Goal: Information Seeking & Learning: Find specific fact

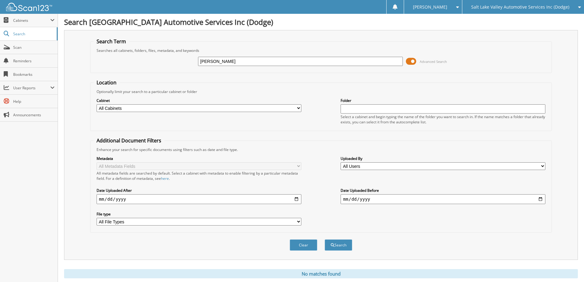
click at [527, 7] on span "Salt Lake Valley Automotive Services Inc (Dodge)" at bounding box center [520, 7] width 98 height 4
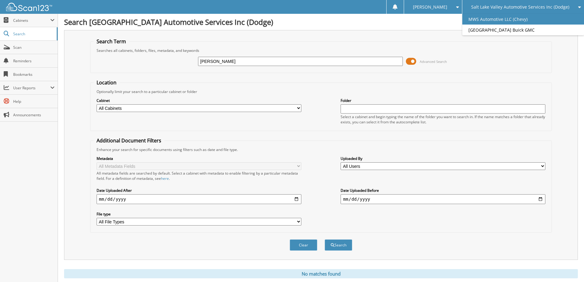
click at [530, 16] on link "MWS Automotive LLC (Chevy)" at bounding box center [523, 19] width 122 height 11
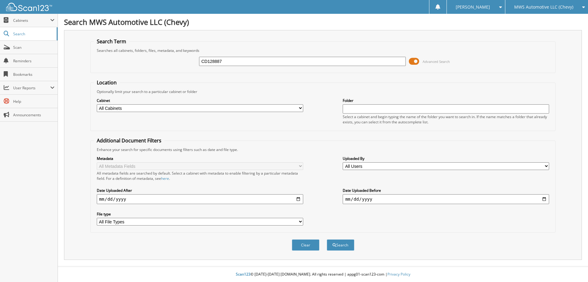
type input "CD128887"
click at [327, 239] on button "Search" at bounding box center [341, 244] width 28 height 11
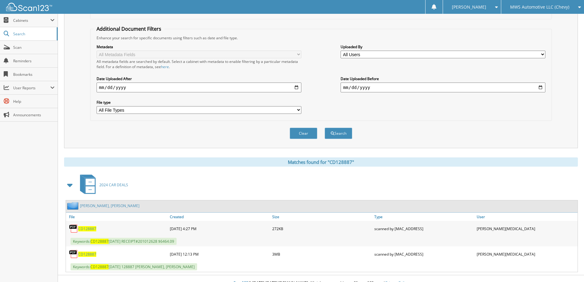
scroll to position [120, 0]
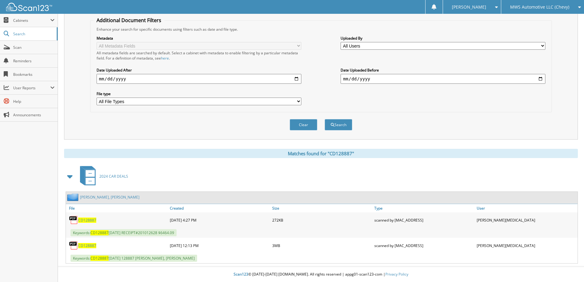
click at [86, 245] on span "CD128887" at bounding box center [87, 245] width 18 height 5
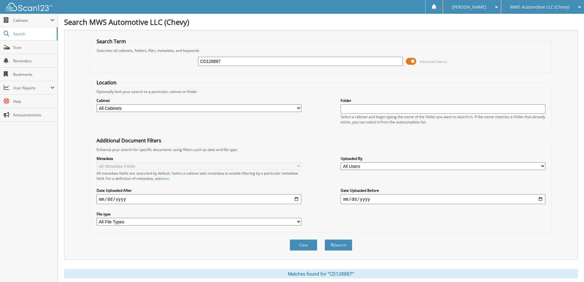
click at [327, 58] on input "CD128887" at bounding box center [300, 61] width 205 height 9
click at [328, 58] on input "CD128887" at bounding box center [300, 61] width 205 height 9
type input "C4919C"
click at [324, 239] on button "Search" at bounding box center [338, 244] width 28 height 11
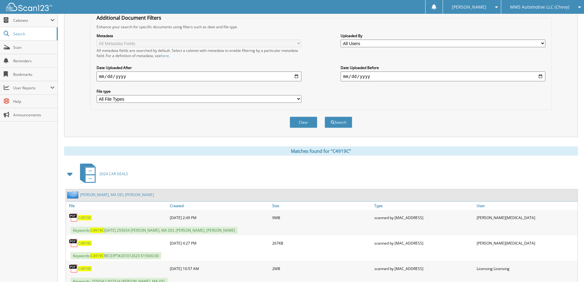
scroll to position [146, 0]
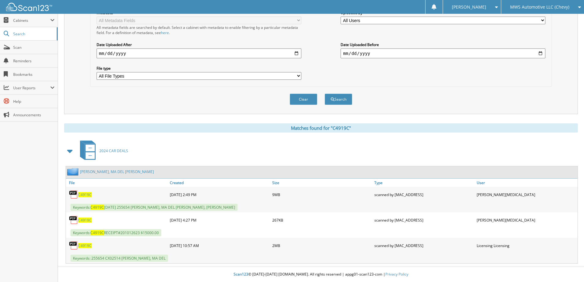
click at [89, 194] on span "C4919C" at bounding box center [84, 194] width 13 height 5
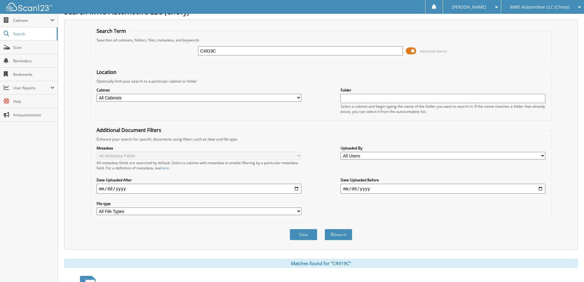
scroll to position [0, 0]
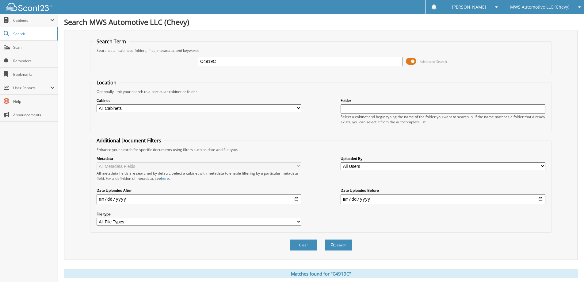
click at [252, 59] on input "C4919C" at bounding box center [300, 61] width 205 height 9
type input "C5239A"
click at [324, 239] on button "Search" at bounding box center [338, 244] width 28 height 11
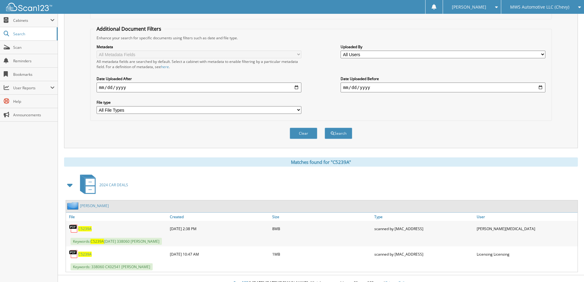
scroll to position [120, 0]
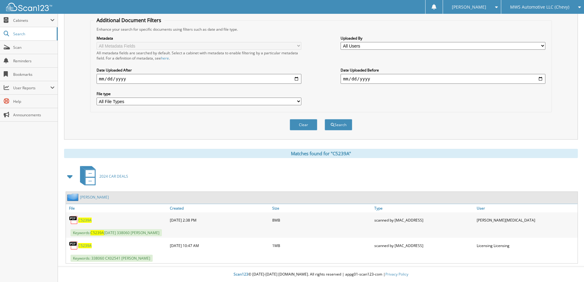
click at [84, 219] on span "C5239A" at bounding box center [84, 219] width 13 height 5
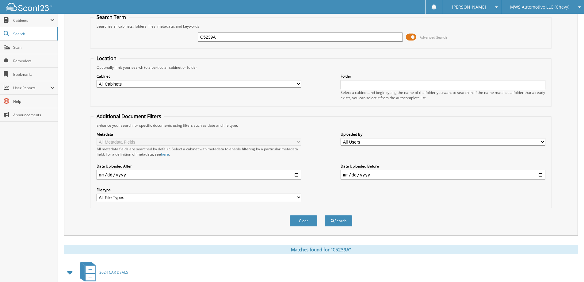
scroll to position [0, 0]
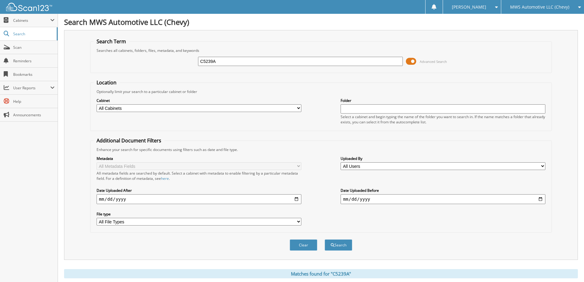
click at [268, 59] on input "C5239A" at bounding box center [300, 61] width 205 height 9
type input "C5081A"
click at [324, 239] on button "Search" at bounding box center [338, 244] width 28 height 11
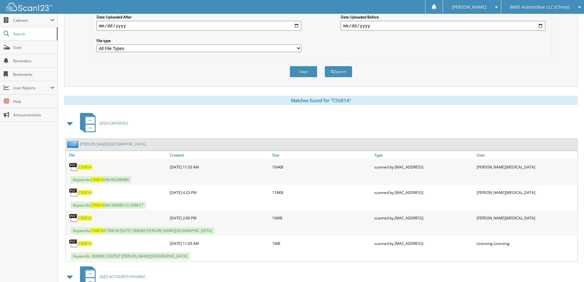
scroll to position [184, 0]
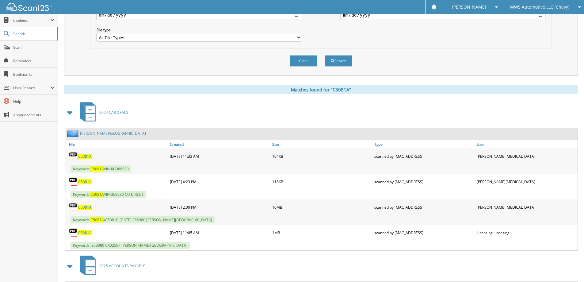
click at [85, 206] on span "C5081A" at bounding box center [84, 206] width 13 height 5
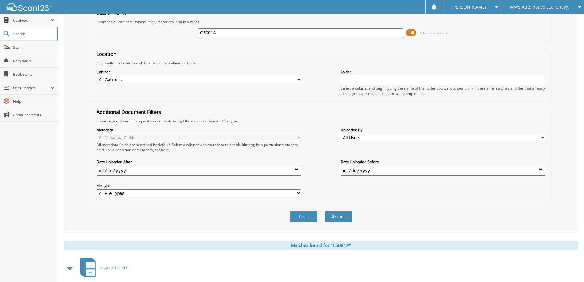
scroll to position [0, 0]
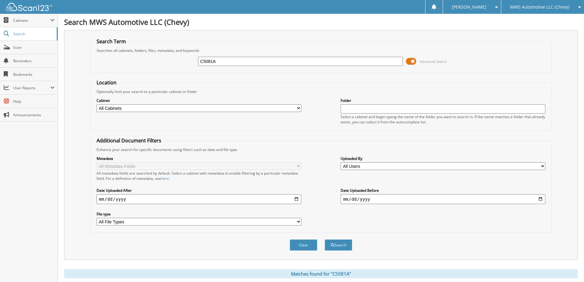
click at [242, 64] on input "C5081A" at bounding box center [300, 61] width 205 height 9
type input "C5275A"
click at [324, 239] on button "Search" at bounding box center [338, 244] width 28 height 11
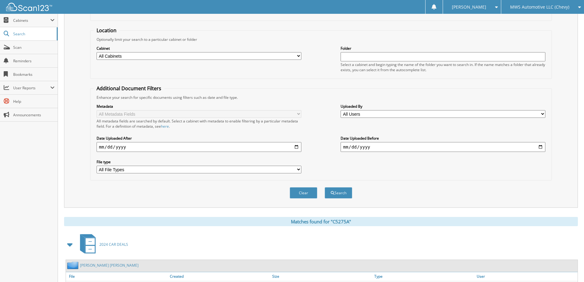
scroll to position [123, 0]
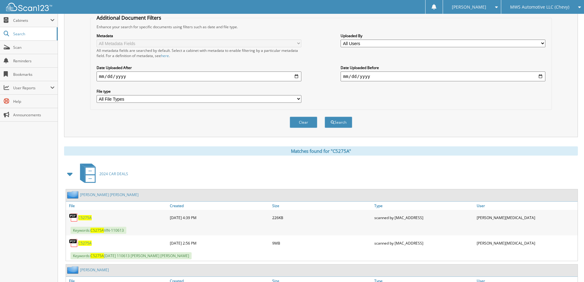
click at [85, 244] on span "C5275A" at bounding box center [84, 242] width 13 height 5
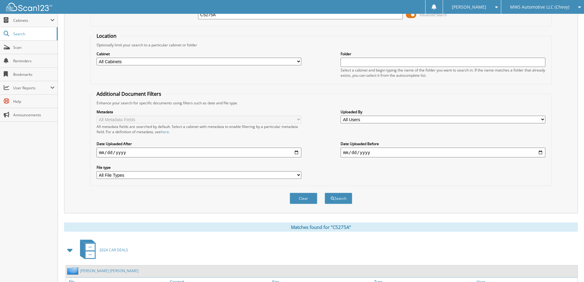
scroll to position [0, 0]
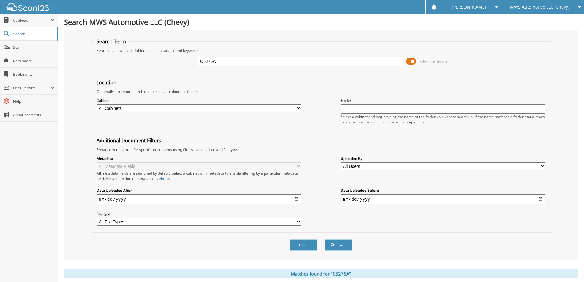
click at [265, 63] on input "C5275A" at bounding box center [300, 61] width 205 height 9
type input "C5158B"
click at [324, 239] on button "Search" at bounding box center [338, 244] width 28 height 11
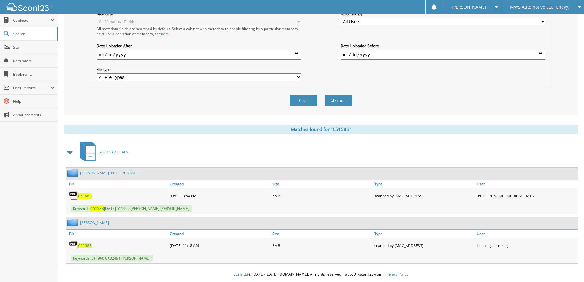
scroll to position [145, 0]
click at [89, 197] on span "C5158B" at bounding box center [84, 195] width 13 height 5
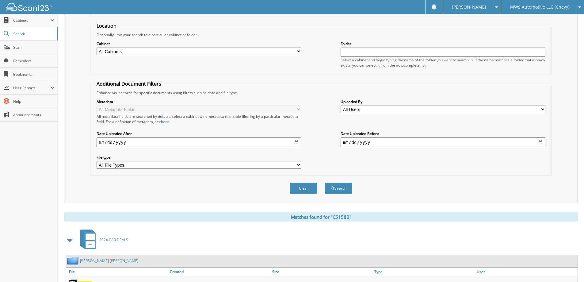
scroll to position [22, 0]
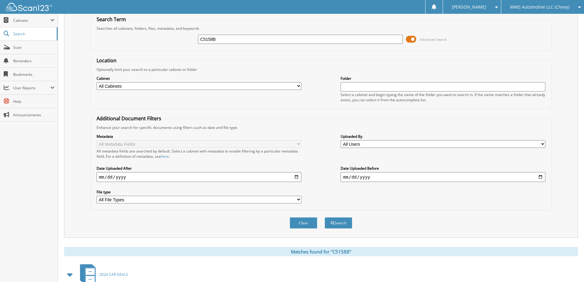
click at [228, 36] on input "C5158B" at bounding box center [300, 39] width 205 height 9
type input "C5292A"
click at [324, 217] on button "Search" at bounding box center [338, 222] width 28 height 11
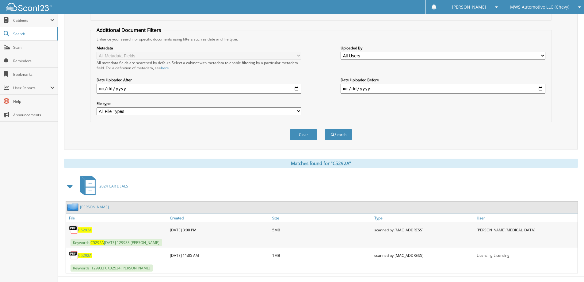
scroll to position [120, 0]
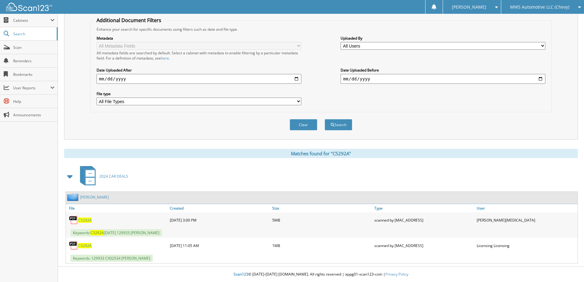
click at [87, 220] on span "C5292A" at bounding box center [84, 219] width 13 height 5
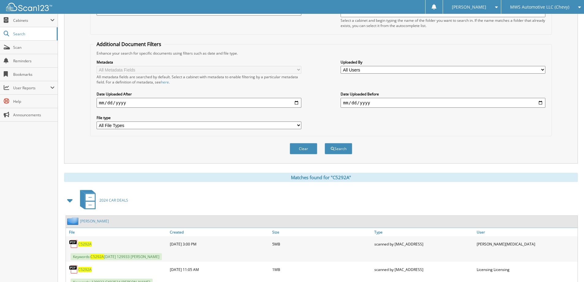
scroll to position [28, 0]
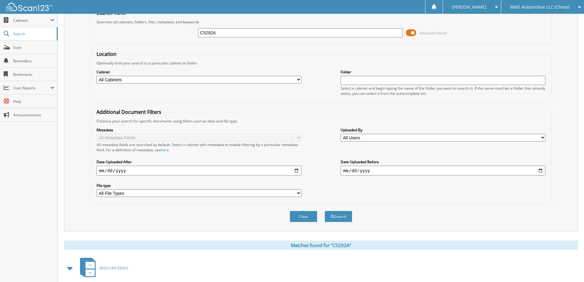
click at [269, 35] on input "C5292A" at bounding box center [300, 32] width 205 height 9
type input "C5113B"
click at [324, 210] on button "Search" at bounding box center [338, 215] width 28 height 11
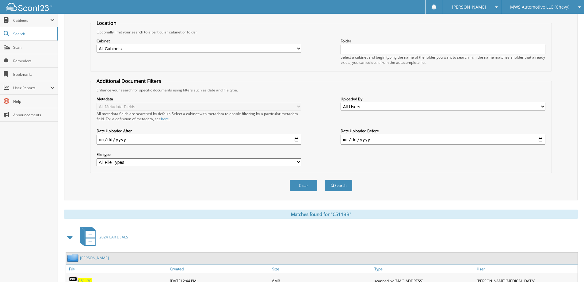
scroll to position [153, 0]
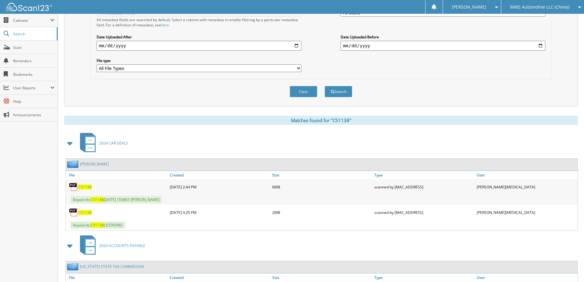
click at [87, 211] on span "C5113B" at bounding box center [84, 212] width 13 height 5
click at [88, 183] on div "C5113B" at bounding box center [117, 186] width 102 height 12
click at [88, 186] on span "C5113B" at bounding box center [84, 186] width 13 height 5
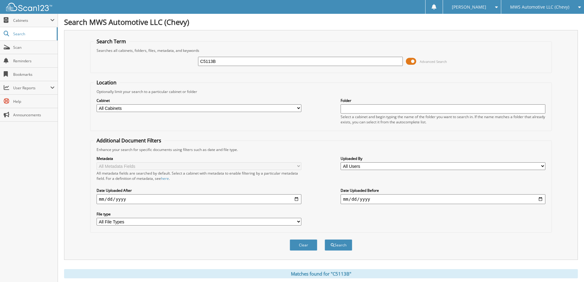
click at [348, 62] on input "C5113B" at bounding box center [300, 61] width 205 height 9
type input "PU5407A"
click at [324, 239] on button "Search" at bounding box center [338, 244] width 28 height 11
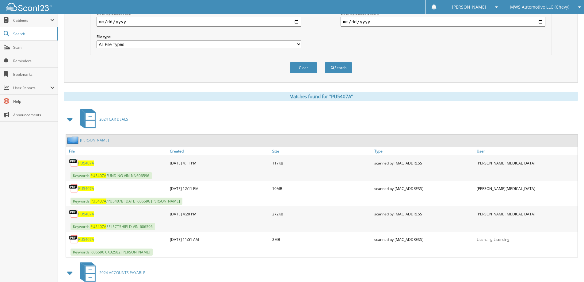
scroll to position [184, 0]
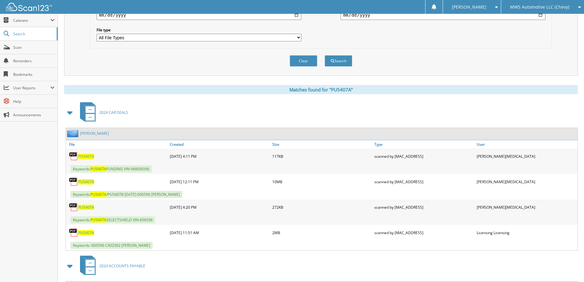
click at [91, 182] on span "PU5407A" at bounding box center [86, 181] width 16 height 5
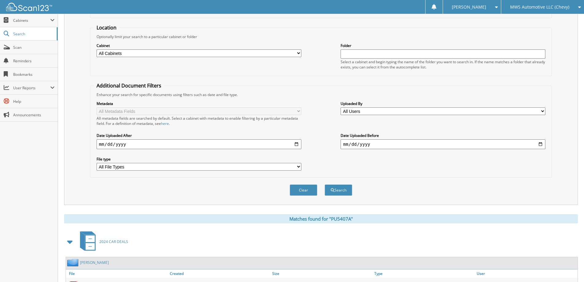
scroll to position [0, 0]
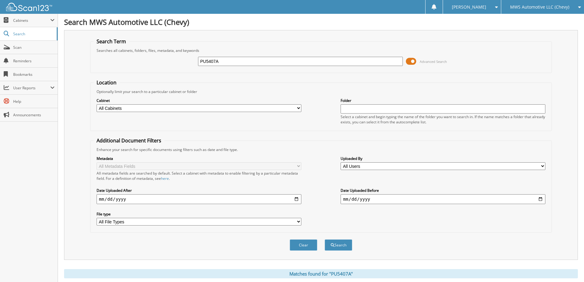
click at [292, 58] on input "PU5407A" at bounding box center [300, 61] width 205 height 9
type input "C4921B"
click at [324, 239] on button "Search" at bounding box center [338, 244] width 28 height 11
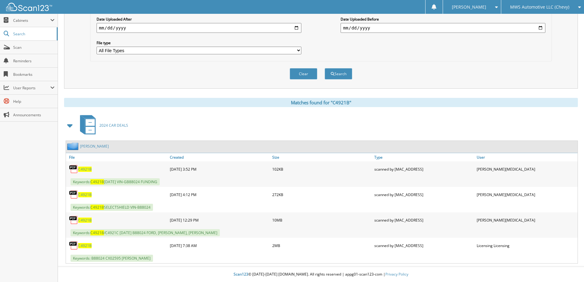
scroll to position [171, 0]
click at [83, 217] on link "C4921B" at bounding box center [84, 219] width 13 height 5
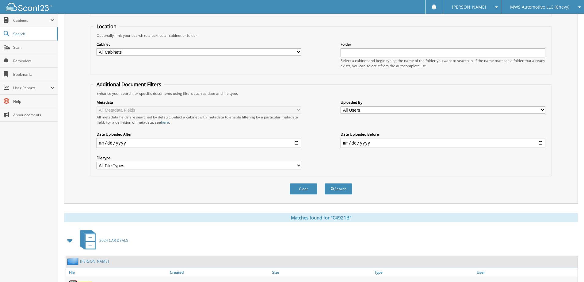
scroll to position [18, 0]
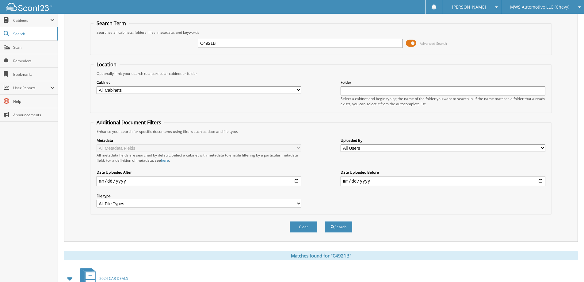
click at [286, 46] on input "C4921B" at bounding box center [300, 43] width 205 height 9
type input "c53620"
click at [324, 221] on button "Search" at bounding box center [338, 226] width 28 height 11
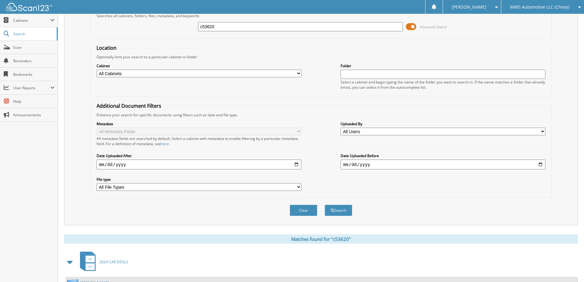
scroll to position [95, 0]
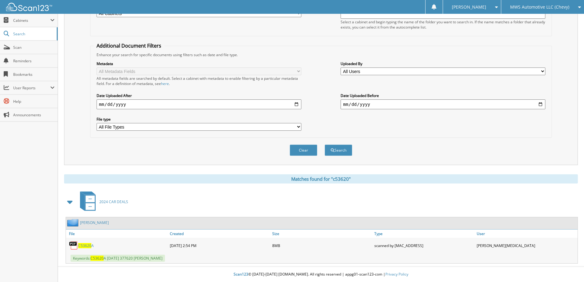
click at [90, 247] on span "C53620" at bounding box center [84, 245] width 13 height 5
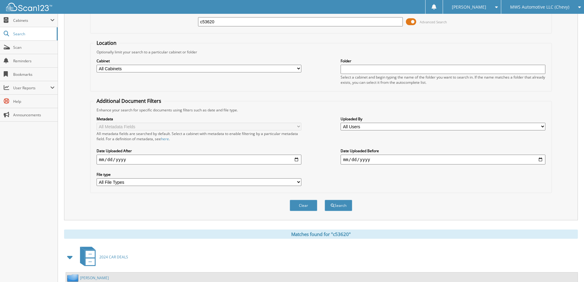
scroll to position [0, 0]
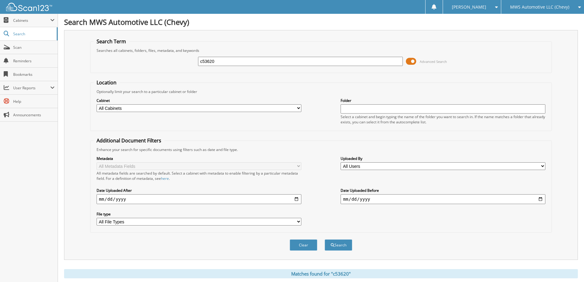
click at [298, 62] on input "c53620" at bounding box center [300, 61] width 205 height 9
type input "c"
type input "C5099B"
click at [324, 239] on button "Search" at bounding box center [338, 244] width 28 height 11
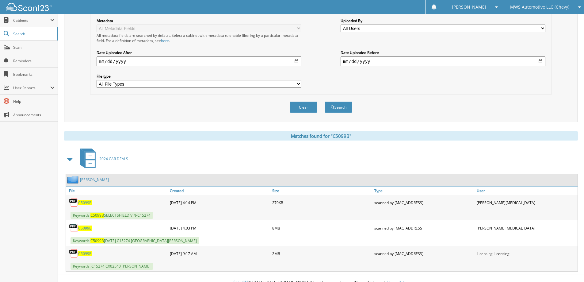
scroll to position [146, 0]
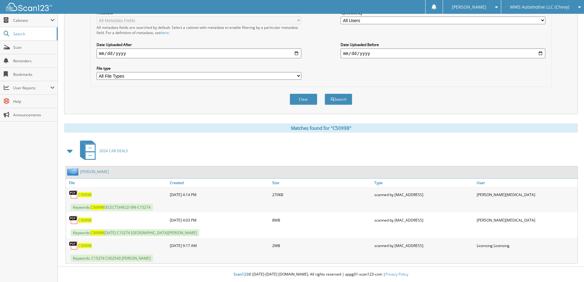
click at [82, 221] on span "C5099B" at bounding box center [84, 219] width 13 height 5
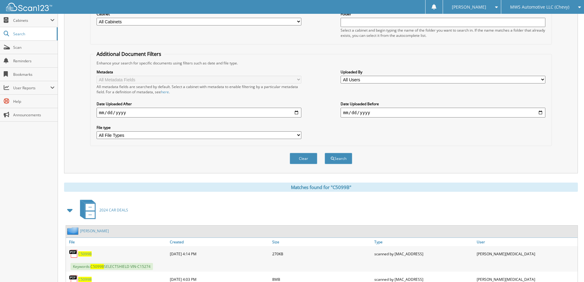
scroll to position [0, 0]
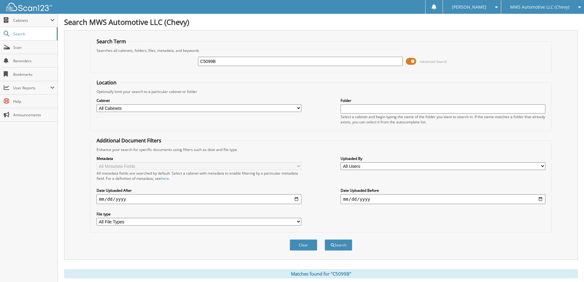
click at [279, 60] on input "C5099B" at bounding box center [300, 61] width 205 height 9
type input "C4684A"
click at [324, 239] on button "Search" at bounding box center [338, 244] width 28 height 11
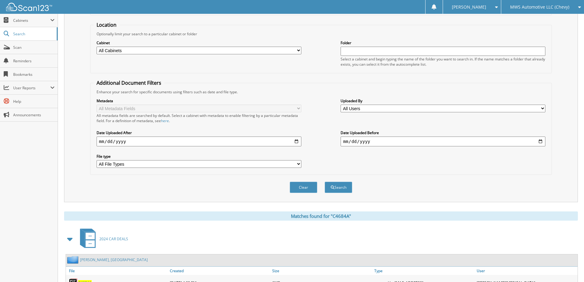
scroll to position [123, 0]
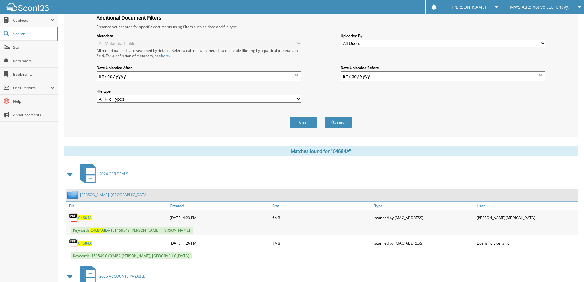
click at [85, 216] on span "C4684A" at bounding box center [84, 217] width 13 height 5
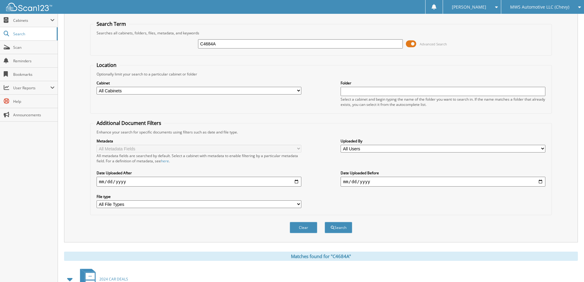
scroll to position [0, 0]
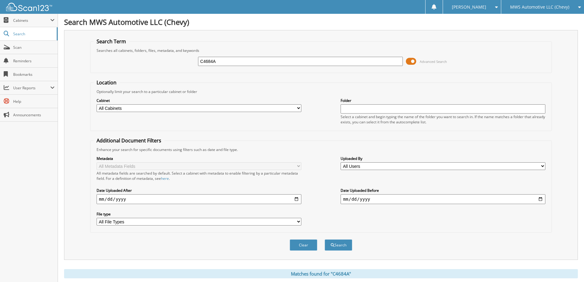
click at [243, 59] on input "C4684A" at bounding box center [300, 61] width 205 height 9
type input "PU5381A"
click at [324, 239] on button "Search" at bounding box center [338, 244] width 28 height 11
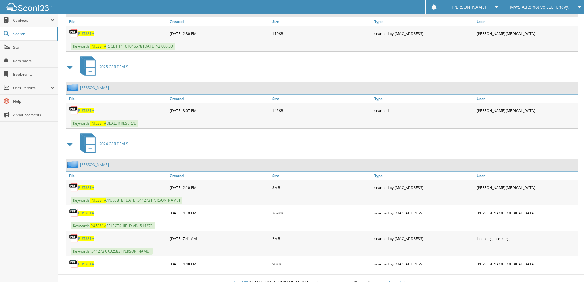
scroll to position [315, 0]
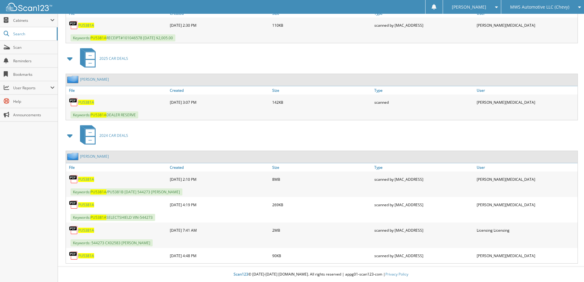
click at [84, 178] on span "PU5381A" at bounding box center [86, 178] width 16 height 5
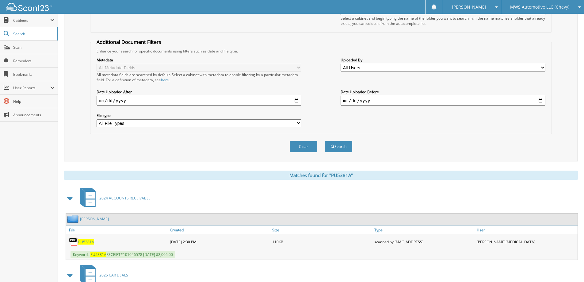
scroll to position [0, 0]
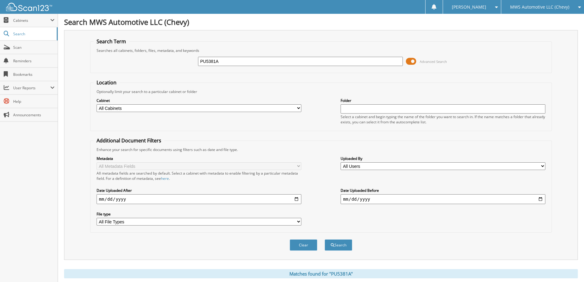
click at [258, 63] on input "PU5381A" at bounding box center [300, 61] width 205 height 9
type input "FS4650A"
click at [324, 239] on button "Search" at bounding box center [338, 244] width 28 height 11
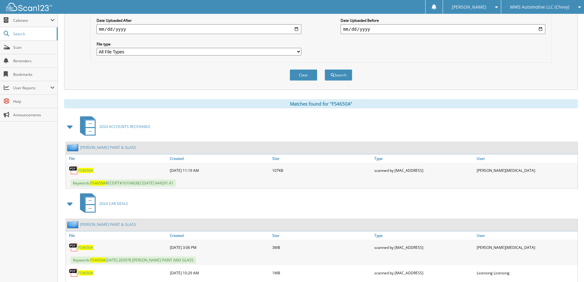
scroll to position [197, 0]
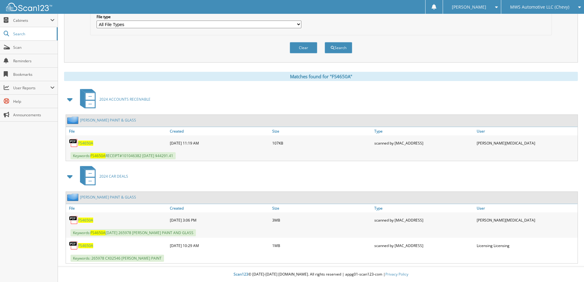
click at [87, 220] on span "FS4650A" at bounding box center [85, 219] width 15 height 5
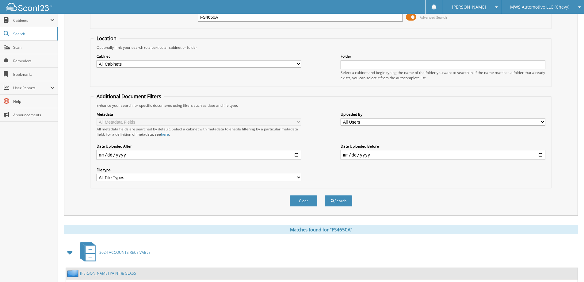
scroll to position [0, 0]
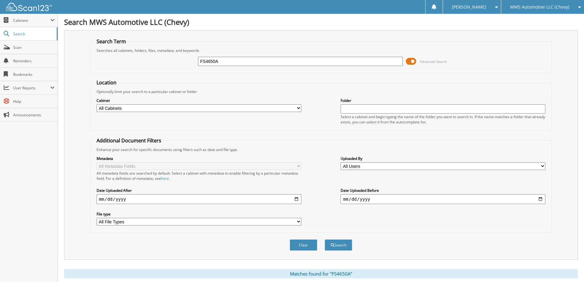
click at [234, 63] on input "FS4650A" at bounding box center [300, 61] width 205 height 9
type input "PU5387A"
click at [324, 239] on button "Search" at bounding box center [338, 244] width 28 height 11
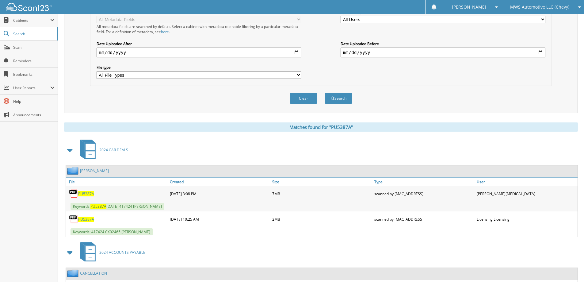
scroll to position [153, 0]
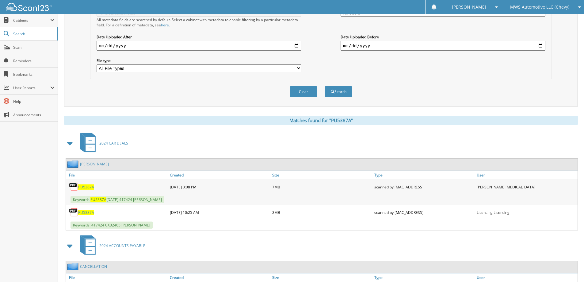
click at [85, 188] on span "PU5387A" at bounding box center [86, 186] width 16 height 5
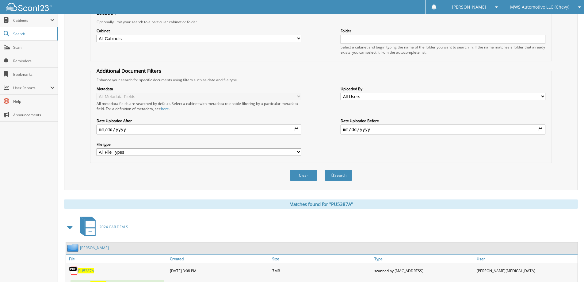
scroll to position [31, 0]
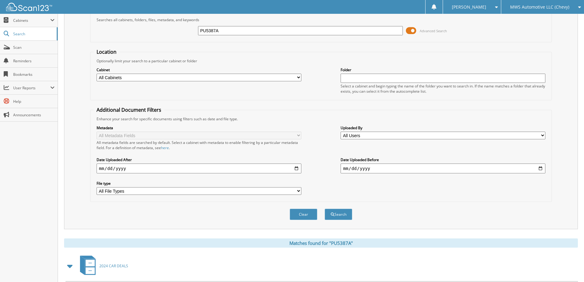
click at [300, 31] on input "PU5387A" at bounding box center [300, 30] width 205 height 9
type input "C5133A"
click at [324, 208] on button "Search" at bounding box center [338, 213] width 28 height 11
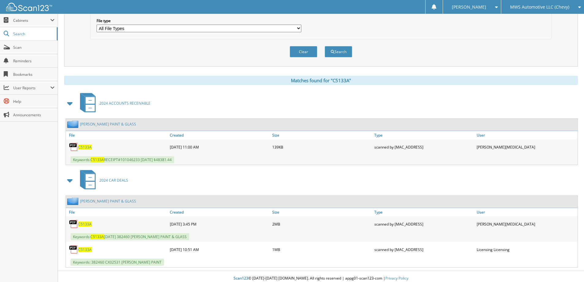
scroll to position [197, 0]
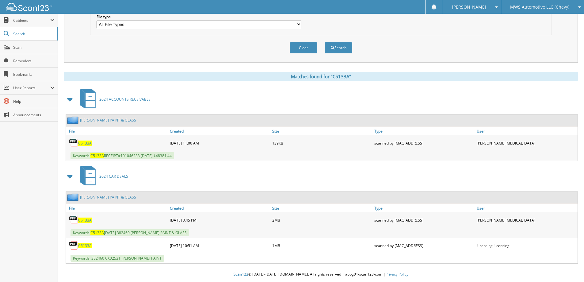
click at [88, 219] on span "C5133A" at bounding box center [84, 219] width 13 height 5
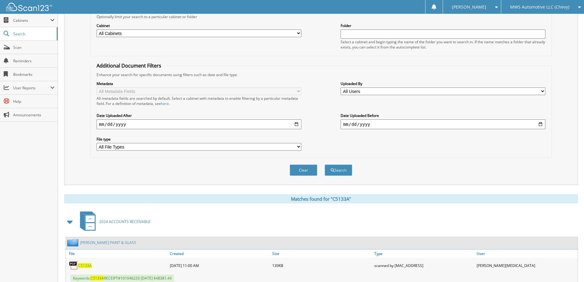
scroll to position [0, 0]
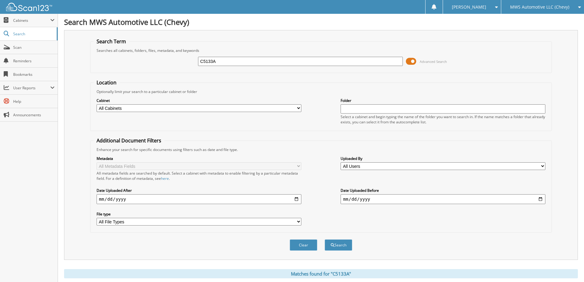
click at [278, 63] on input "C5133A" at bounding box center [300, 61] width 205 height 9
type input "C4957A"
click at [324, 239] on button "Search" at bounding box center [338, 244] width 28 height 11
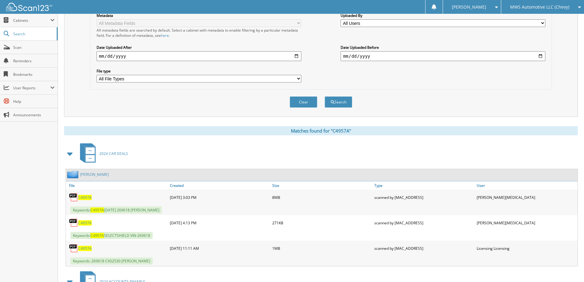
scroll to position [153, 0]
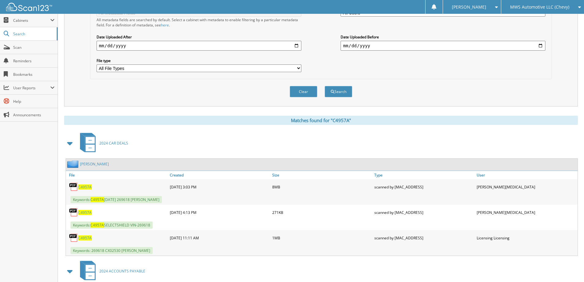
click at [90, 187] on span "C4957A" at bounding box center [84, 186] width 13 height 5
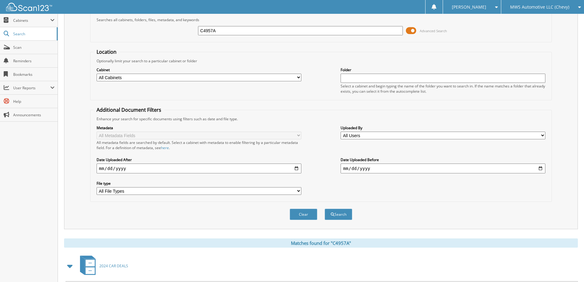
click at [276, 32] on input "C4957A" at bounding box center [300, 30] width 205 height 9
type input "C5051A"
click at [324, 208] on button "Search" at bounding box center [338, 213] width 28 height 11
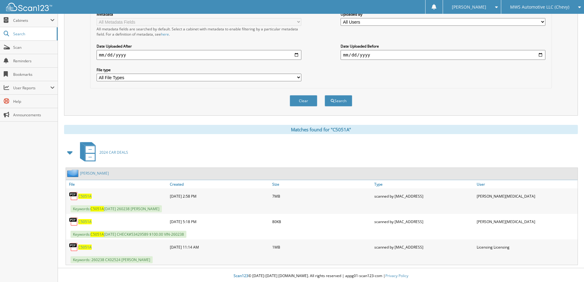
scroll to position [146, 0]
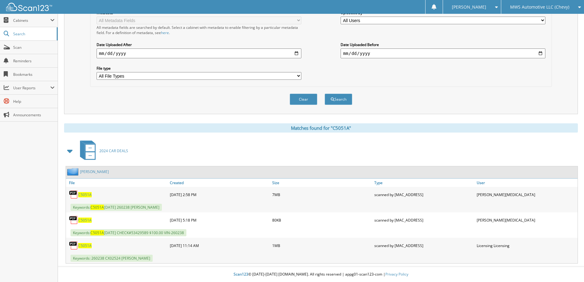
drag, startPoint x: 83, startPoint y: 193, endPoint x: 88, endPoint y: 192, distance: 5.2
click at [83, 193] on span "C5051A" at bounding box center [84, 194] width 13 height 5
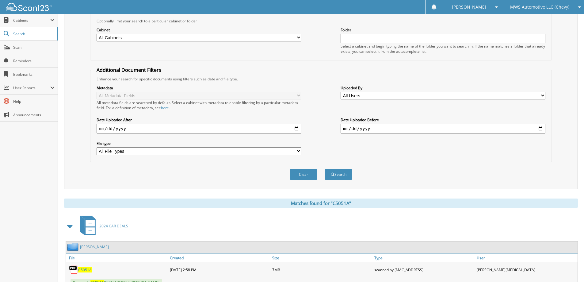
scroll to position [23, 0]
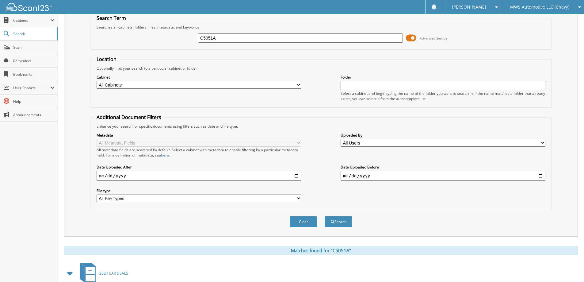
click at [261, 37] on input "C5051A" at bounding box center [300, 37] width 205 height 9
type input "C5233A"
click at [324, 216] on button "Search" at bounding box center [338, 221] width 28 height 11
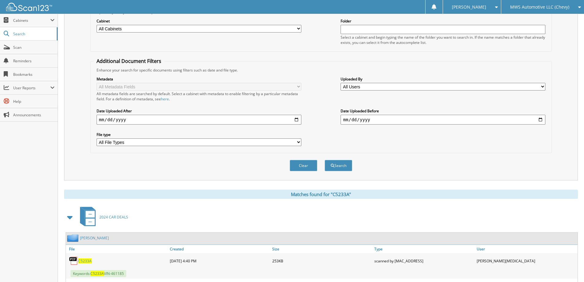
scroll to position [146, 0]
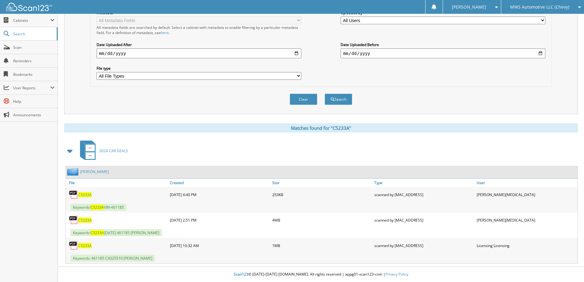
click at [88, 219] on span "C5233A" at bounding box center [84, 219] width 13 height 5
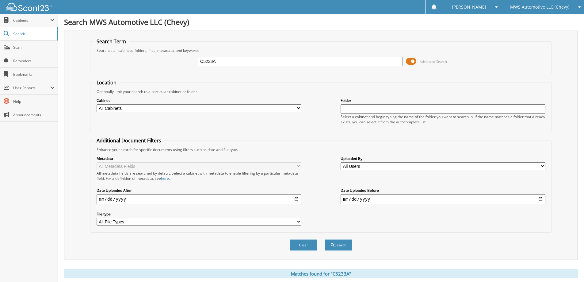
click at [280, 66] on div "C5233A Advanced Search" at bounding box center [320, 61] width 455 height 17
click at [280, 64] on input "C5233A" at bounding box center [300, 61] width 205 height 9
type input "C5235A"
click at [324, 239] on button "Search" at bounding box center [338, 244] width 28 height 11
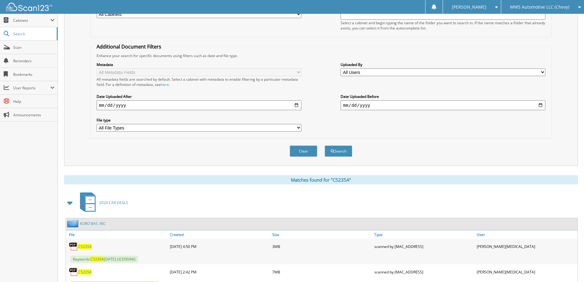
scroll to position [123, 0]
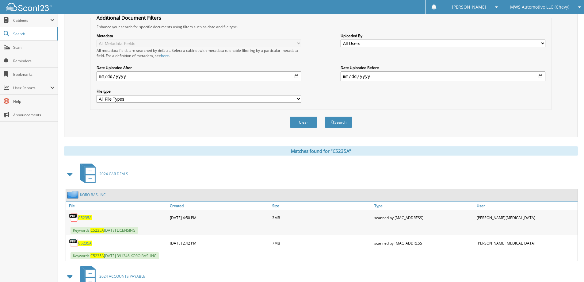
click at [88, 217] on span "C5235A" at bounding box center [84, 217] width 13 height 5
click at [88, 243] on span "C5235A" at bounding box center [84, 242] width 13 height 5
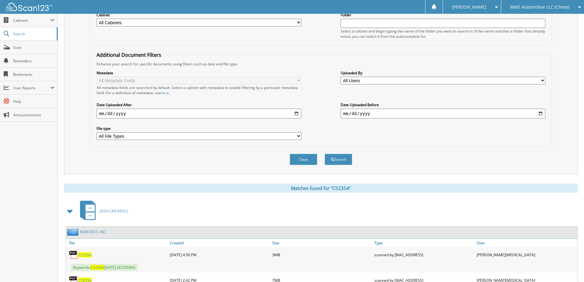
scroll to position [0, 0]
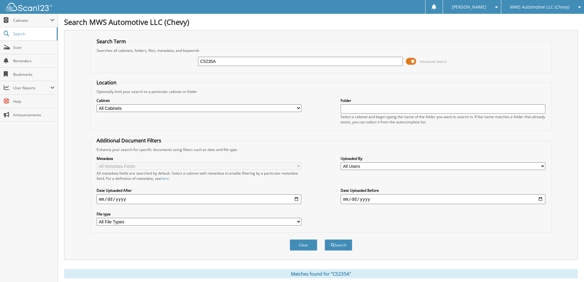
click at [425, 144] on fieldset "Additional Document Filters Enhance your search for specific documents using fi…" at bounding box center [320, 184] width 461 height 95
click at [296, 62] on input "C5235A" at bounding box center [300, 61] width 205 height 9
type input "C5236A"
click at [324, 239] on button "Search" at bounding box center [338, 244] width 28 height 11
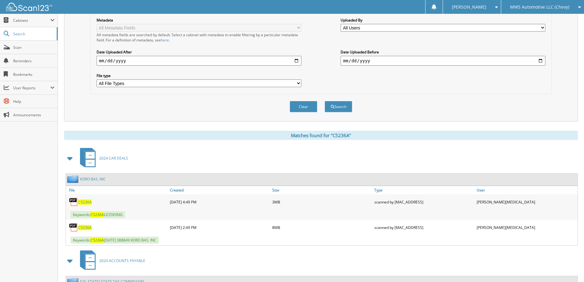
scroll to position [153, 0]
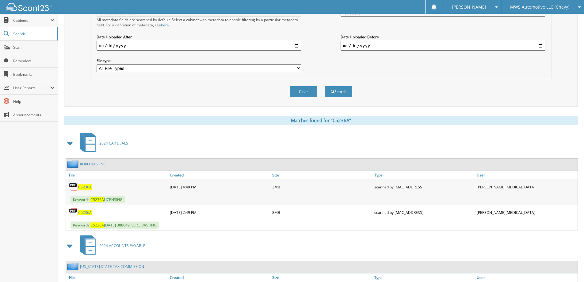
click at [82, 186] on span "C5236A" at bounding box center [84, 186] width 13 height 5
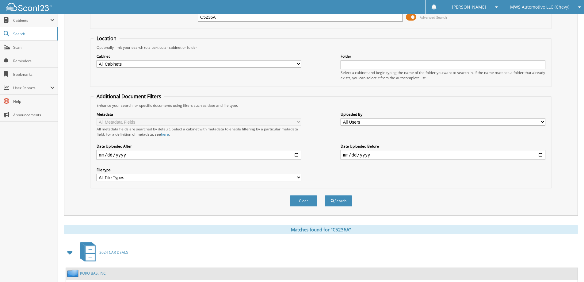
scroll to position [0, 0]
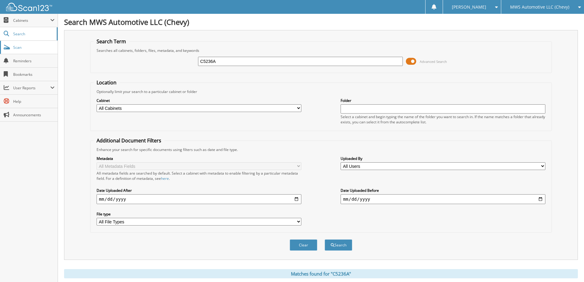
click at [37, 51] on link "Scan" at bounding box center [29, 47] width 58 height 13
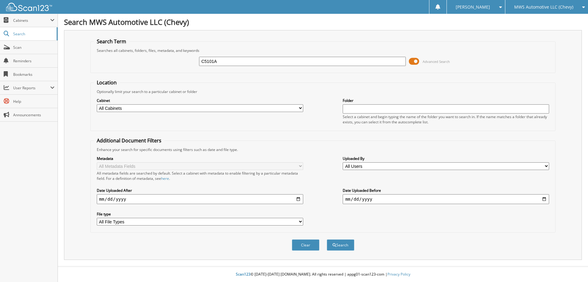
type input "C5101A"
click at [327, 239] on button "Search" at bounding box center [341, 244] width 28 height 11
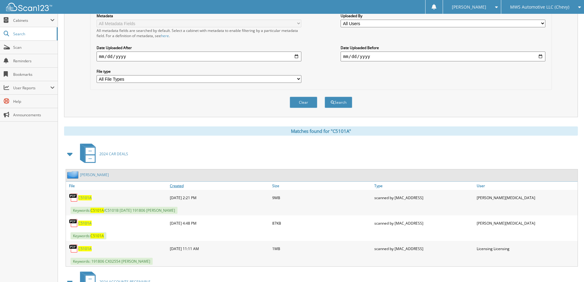
scroll to position [153, 0]
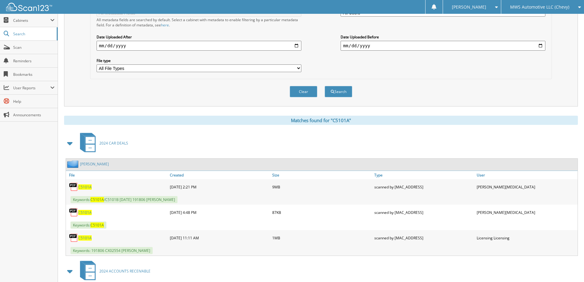
click at [89, 186] on span "C5101A" at bounding box center [84, 186] width 13 height 5
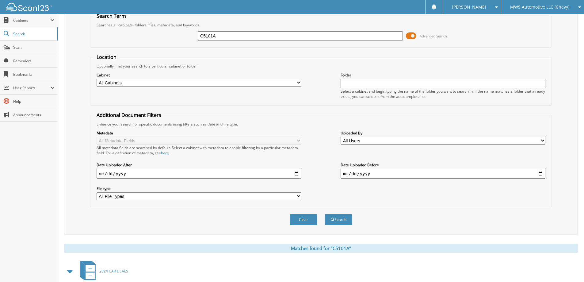
scroll to position [0, 0]
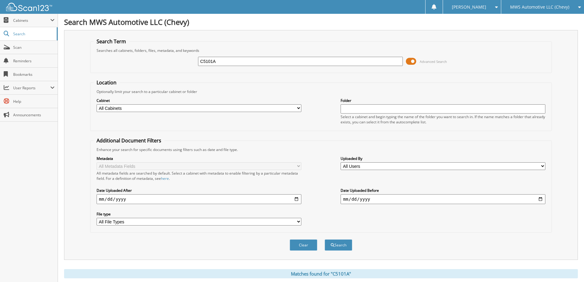
click at [288, 59] on input "C5101A" at bounding box center [300, 61] width 205 height 9
type input "C4737B"
click at [324, 239] on button "Search" at bounding box center [338, 244] width 28 height 11
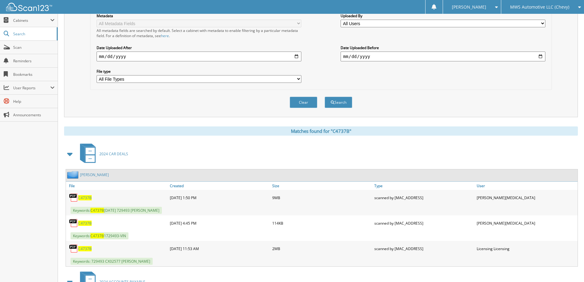
scroll to position [153, 0]
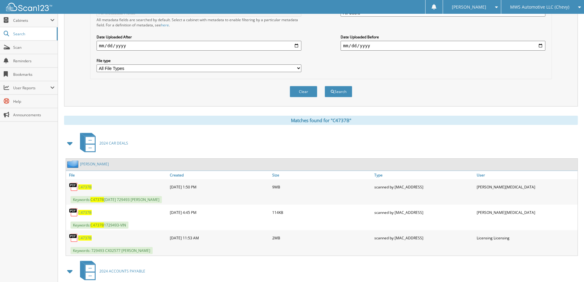
click at [87, 186] on span "C4737B" at bounding box center [84, 186] width 13 height 5
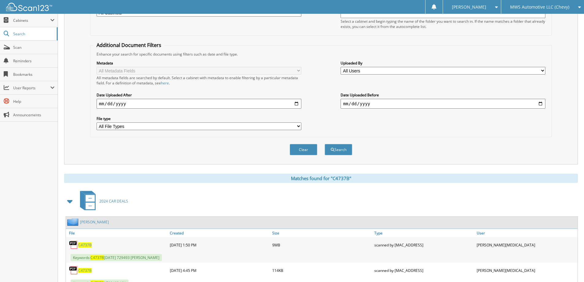
scroll to position [31, 0]
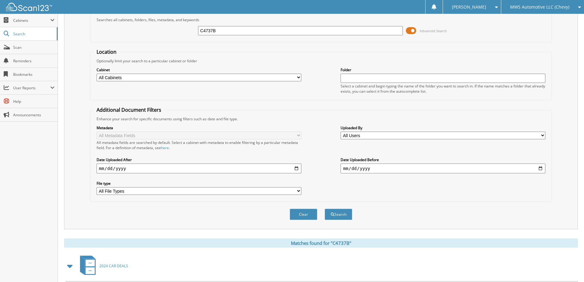
click at [274, 35] on input "C4737B" at bounding box center [300, 30] width 205 height 9
type input "PU5380=2A"
click at [324, 208] on button "Search" at bounding box center [338, 213] width 28 height 11
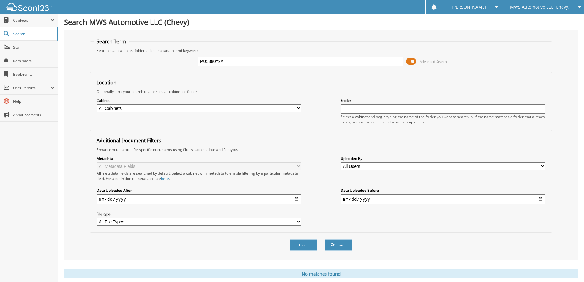
click at [263, 66] on input "PU5380=2A" at bounding box center [300, 61] width 205 height 9
type input "PU5382A"
click at [324, 239] on button "Search" at bounding box center [338, 244] width 28 height 11
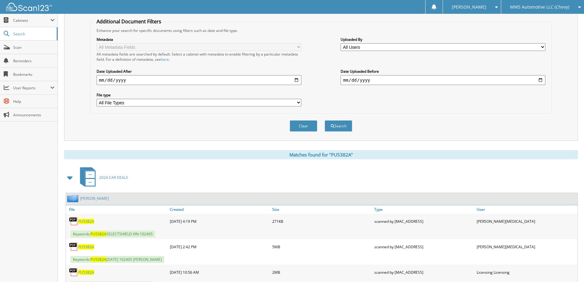
scroll to position [146, 0]
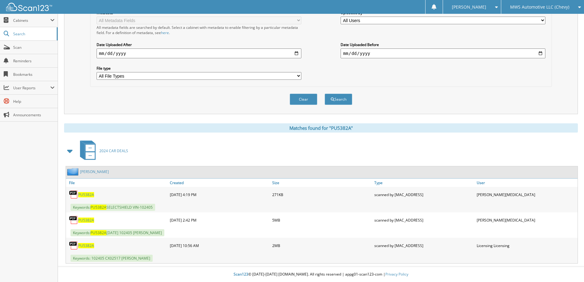
click at [87, 222] on span "PU5382A" at bounding box center [86, 219] width 16 height 5
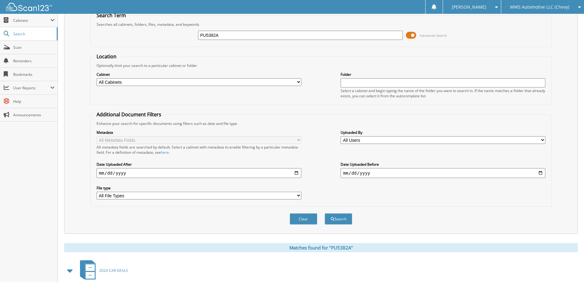
scroll to position [0, 0]
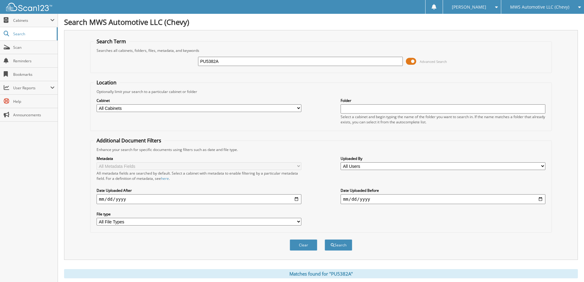
click at [282, 63] on input "PU5382A" at bounding box center [300, 61] width 205 height 9
type input "C5188A"
click at [324, 239] on button "Search" at bounding box center [338, 244] width 28 height 11
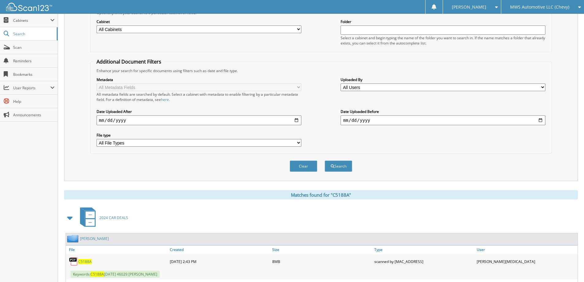
scroll to position [120, 0]
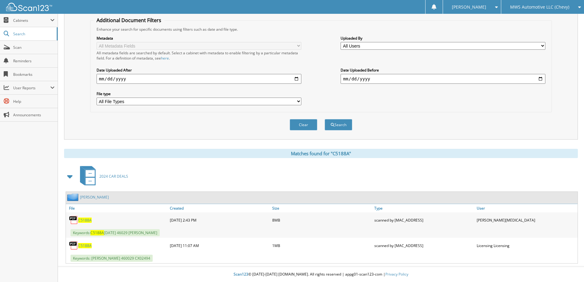
click at [87, 221] on span "C5188A" at bounding box center [84, 219] width 13 height 5
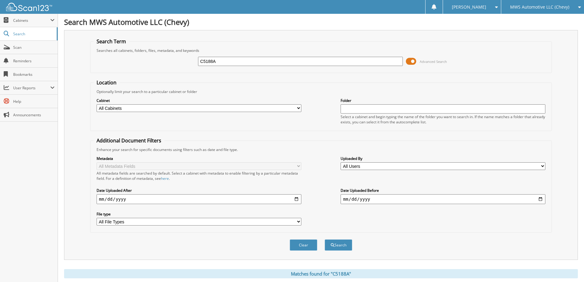
click at [302, 61] on input "C5188A" at bounding box center [300, 61] width 205 height 9
click at [303, 61] on input "C5188A" at bounding box center [300, 61] width 205 height 9
type input "C4531A"
click at [324, 239] on button "Search" at bounding box center [338, 244] width 28 height 11
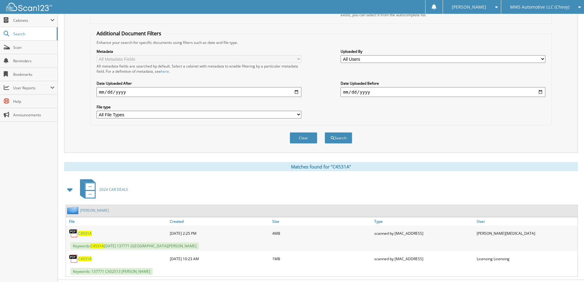
scroll to position [120, 0]
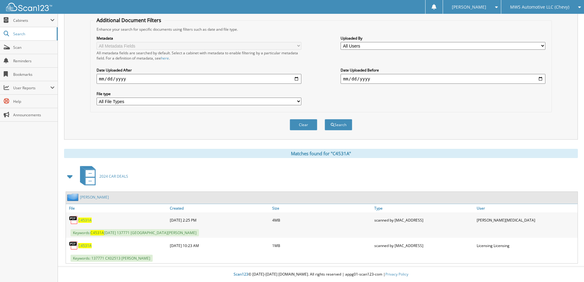
click at [86, 220] on span "C4531A" at bounding box center [84, 219] width 13 height 5
click at [87, 246] on span "C4531A" at bounding box center [84, 245] width 13 height 5
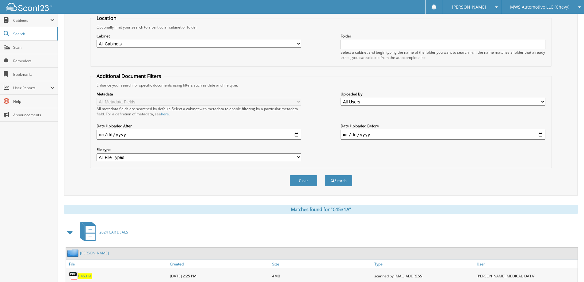
scroll to position [0, 0]
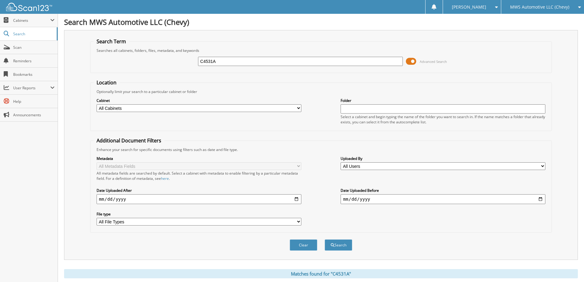
click at [254, 63] on input "C4531A" at bounding box center [300, 61] width 205 height 9
click at [262, 63] on input "C4531A" at bounding box center [300, 61] width 205 height 9
type input "C5223A"
click at [324, 239] on button "Search" at bounding box center [338, 244] width 28 height 11
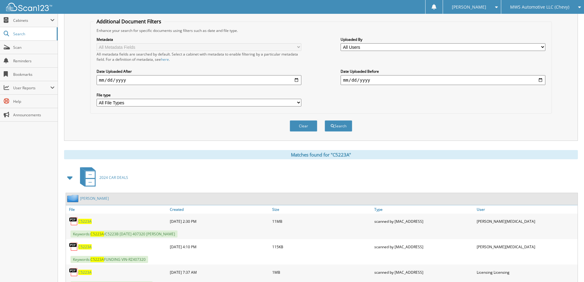
scroll to position [146, 0]
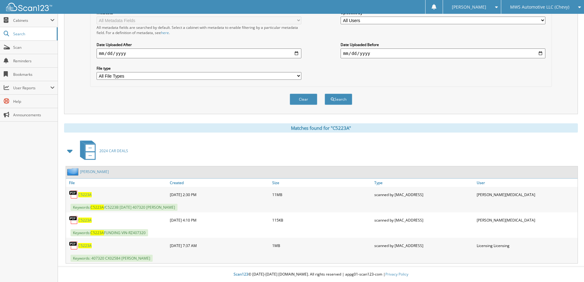
click at [85, 193] on span "C5223A" at bounding box center [84, 194] width 13 height 5
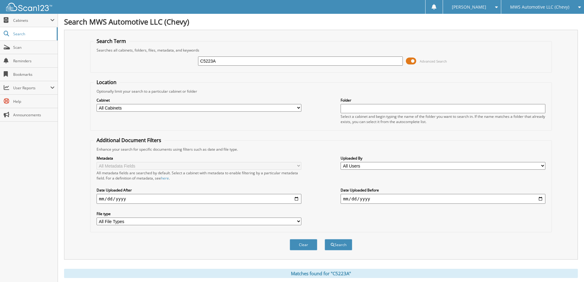
scroll to position [0, 0]
click at [312, 63] on input "C5223A" at bounding box center [300, 61] width 205 height 9
type input "C5163A"
click at [324, 239] on button "Search" at bounding box center [338, 244] width 28 height 11
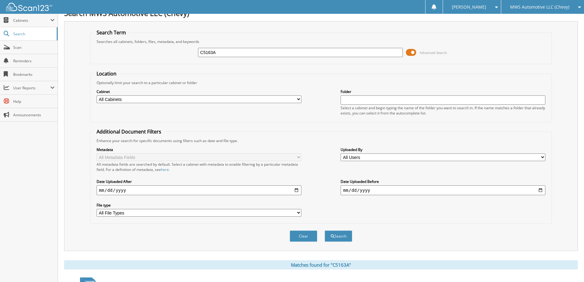
scroll to position [120, 0]
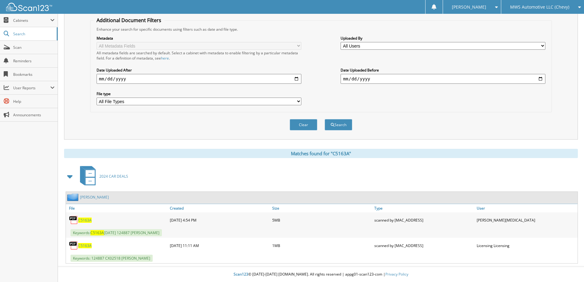
click at [89, 219] on span "C5163A" at bounding box center [84, 219] width 13 height 5
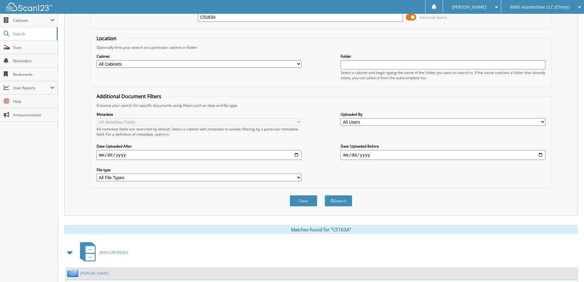
scroll to position [0, 0]
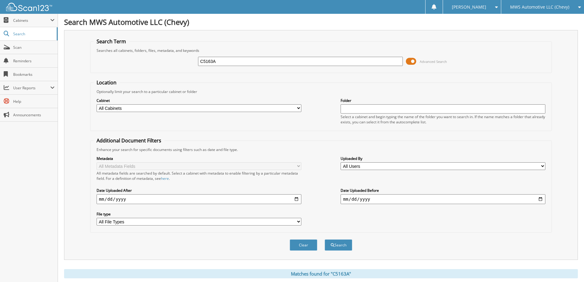
click at [232, 65] on input "C5163A" at bounding box center [300, 61] width 205 height 9
type input "FS5353A"
click at [324, 239] on button "Search" at bounding box center [338, 244] width 28 height 11
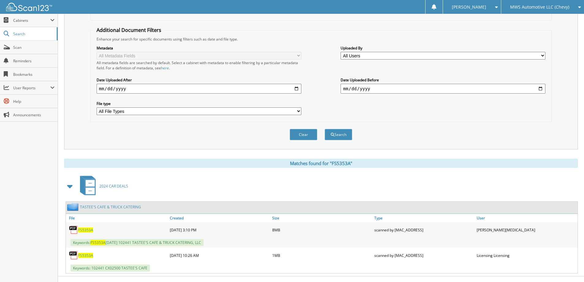
scroll to position [120, 0]
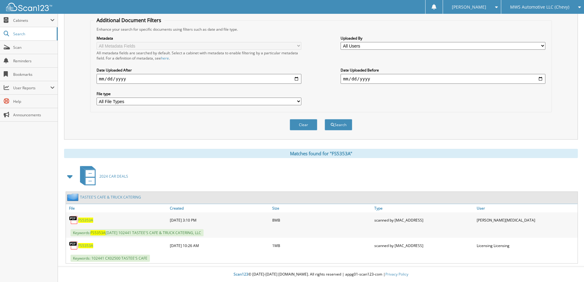
click at [89, 220] on span "FS5353A" at bounding box center [85, 219] width 15 height 5
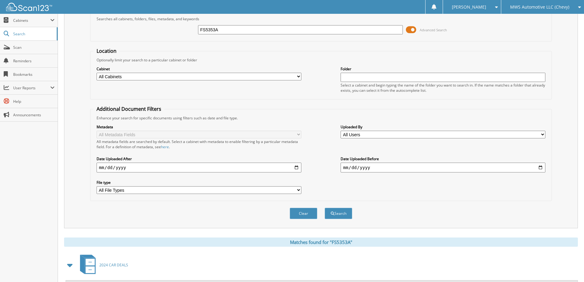
scroll to position [0, 0]
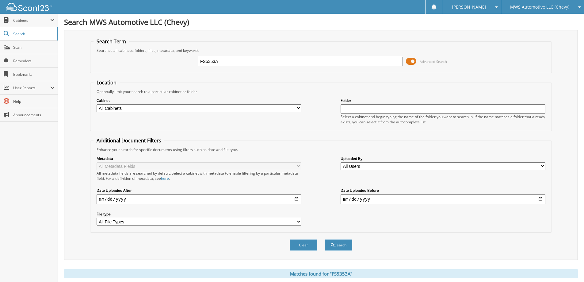
click at [242, 65] on input "FS5353A" at bounding box center [300, 61] width 205 height 9
type input "FS5354A"
click at [324, 239] on button "Search" at bounding box center [338, 244] width 28 height 11
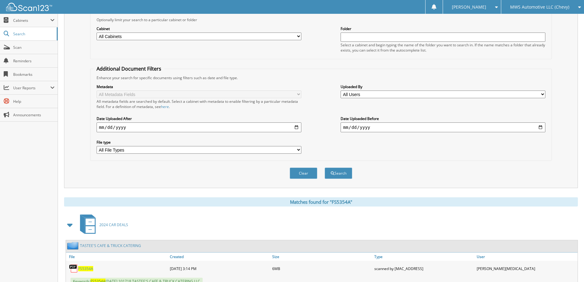
scroll to position [120, 0]
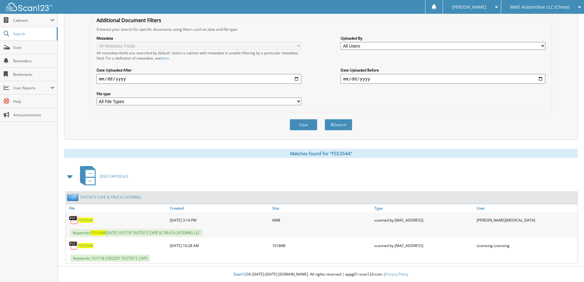
click at [84, 221] on span "FS5354A" at bounding box center [85, 219] width 15 height 5
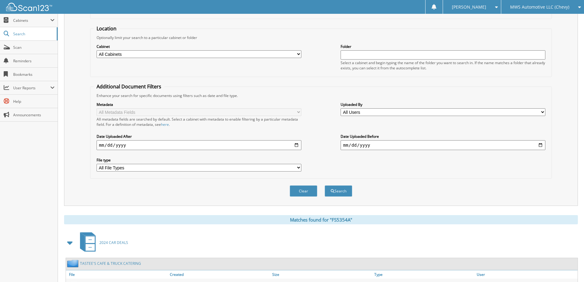
scroll to position [28, 0]
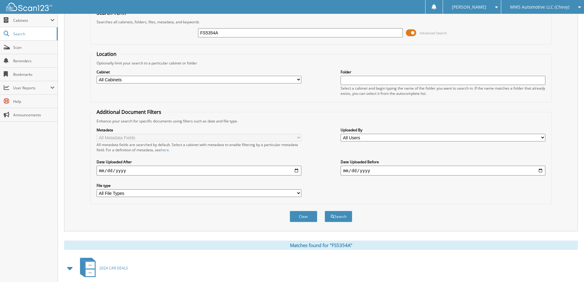
click at [315, 30] on input "FS5354A" at bounding box center [300, 32] width 205 height 9
type input "PU5324A"
click at [324, 210] on button "Search" at bounding box center [338, 215] width 28 height 11
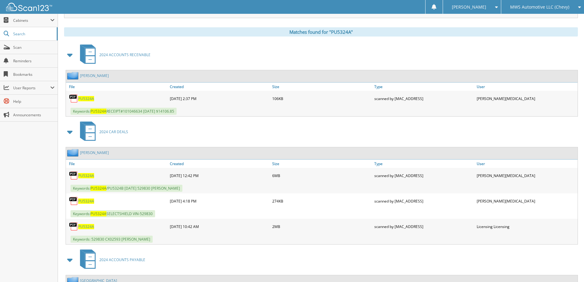
scroll to position [245, 0]
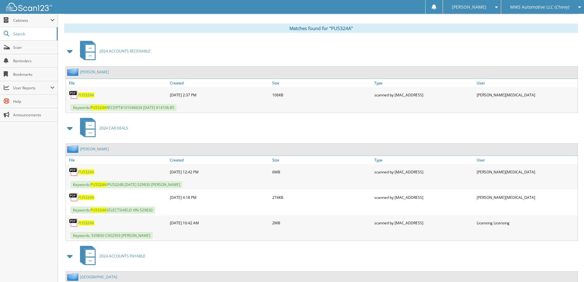
click at [84, 173] on span "PU5324A" at bounding box center [86, 171] width 16 height 5
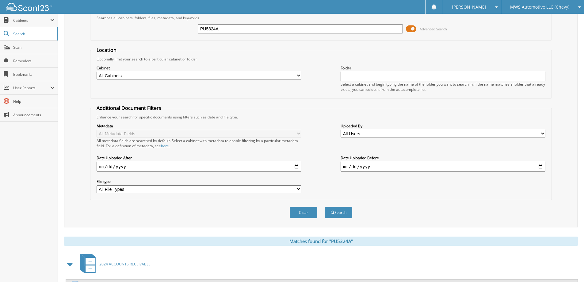
scroll to position [0, 0]
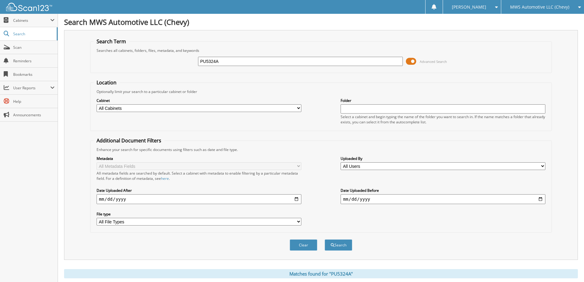
click at [239, 57] on input "PU5324A" at bounding box center [300, 61] width 205 height 9
type input "C4932A"
click at [324, 239] on button "Search" at bounding box center [338, 244] width 28 height 11
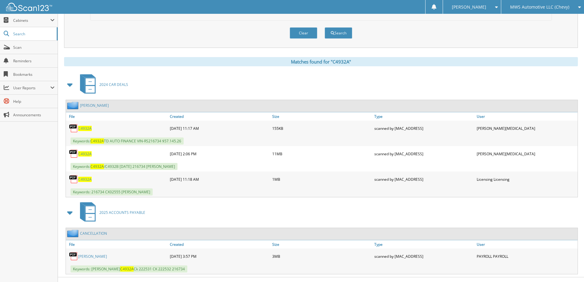
scroll to position [214, 0]
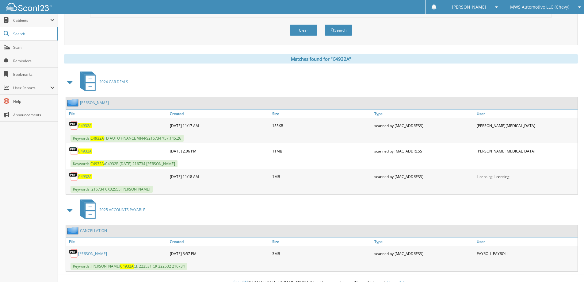
click at [89, 150] on span "C4932A" at bounding box center [84, 150] width 13 height 5
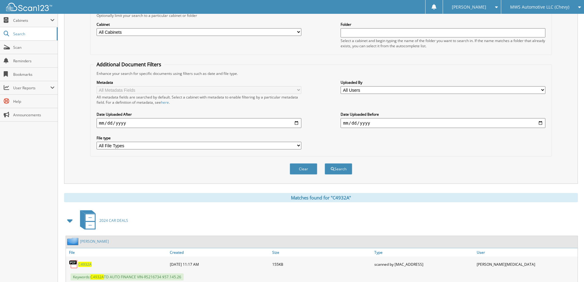
scroll to position [0, 0]
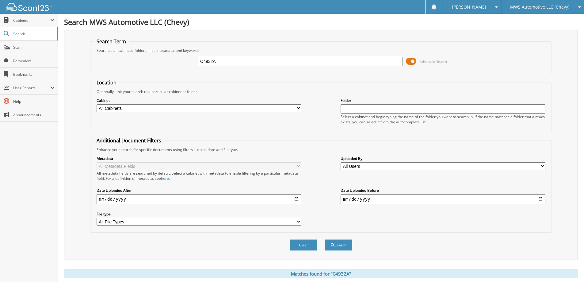
click at [295, 63] on input "C4932A" at bounding box center [300, 61] width 205 height 9
type input "C4890B"
click at [324, 239] on button "Search" at bounding box center [338, 244] width 28 height 11
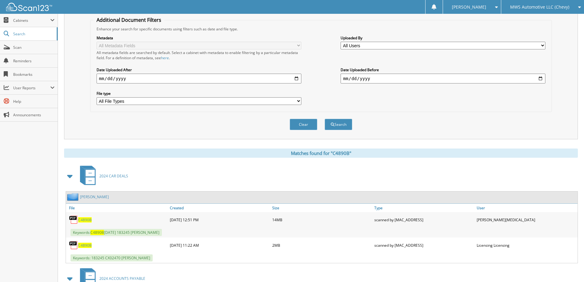
scroll to position [123, 0]
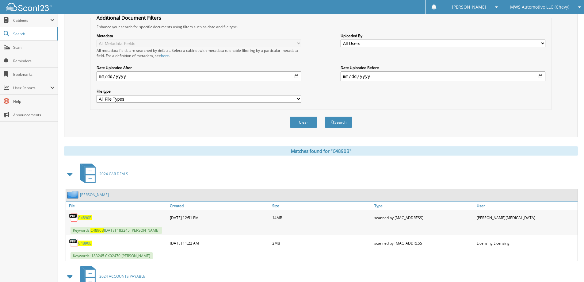
click at [84, 217] on span "C4890B" at bounding box center [84, 217] width 13 height 5
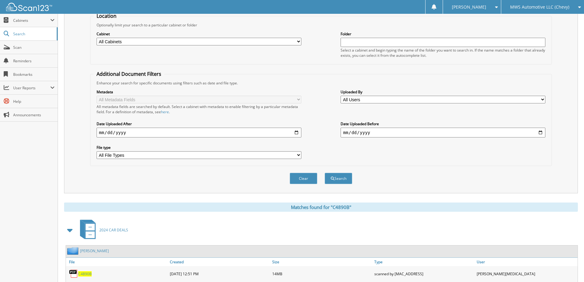
scroll to position [0, 0]
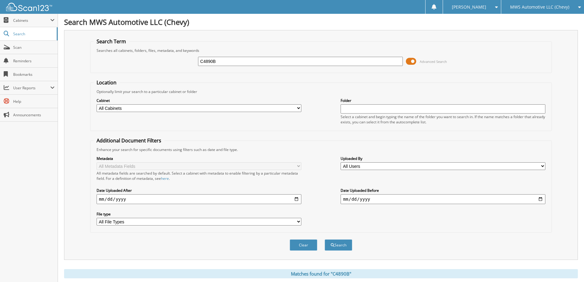
click at [237, 58] on input "C4890B" at bounding box center [300, 61] width 205 height 9
type input "C5146B"
click at [324, 239] on button "Search" at bounding box center [338, 244] width 28 height 11
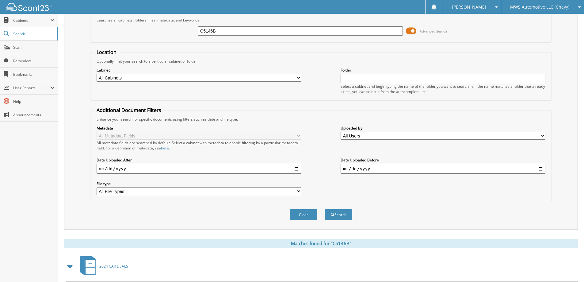
scroll to position [120, 0]
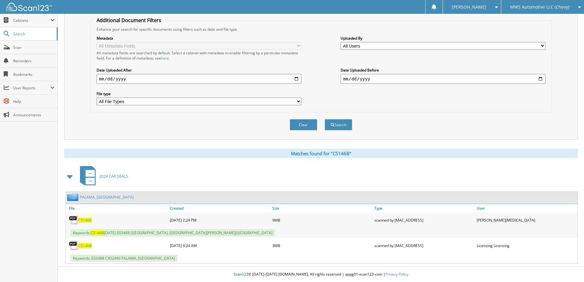
click at [83, 218] on span "C5146B" at bounding box center [84, 219] width 13 height 5
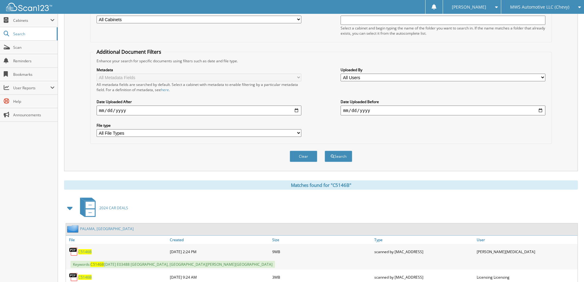
scroll to position [0, 0]
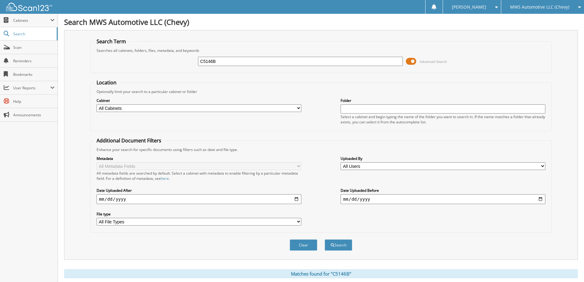
click at [255, 63] on input "C5146B" at bounding box center [300, 61] width 205 height 9
type input "C5147A"
click at [324, 239] on button "Search" at bounding box center [338, 244] width 28 height 11
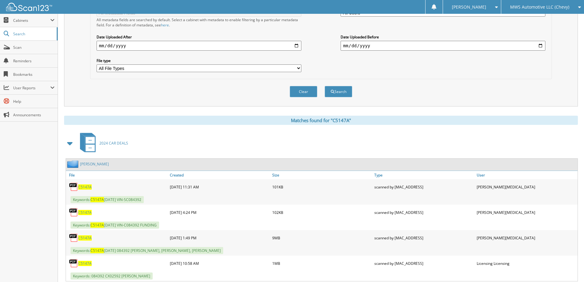
scroll to position [171, 0]
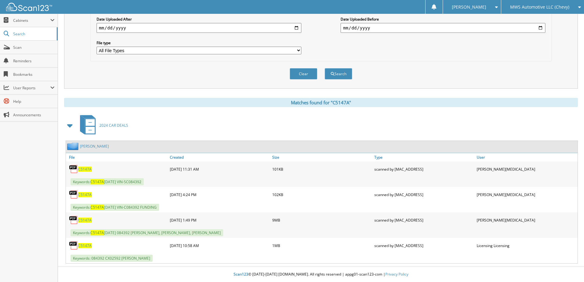
click at [85, 219] on span "C5147A" at bounding box center [84, 219] width 13 height 5
